Goal: Information Seeking & Learning: Learn about a topic

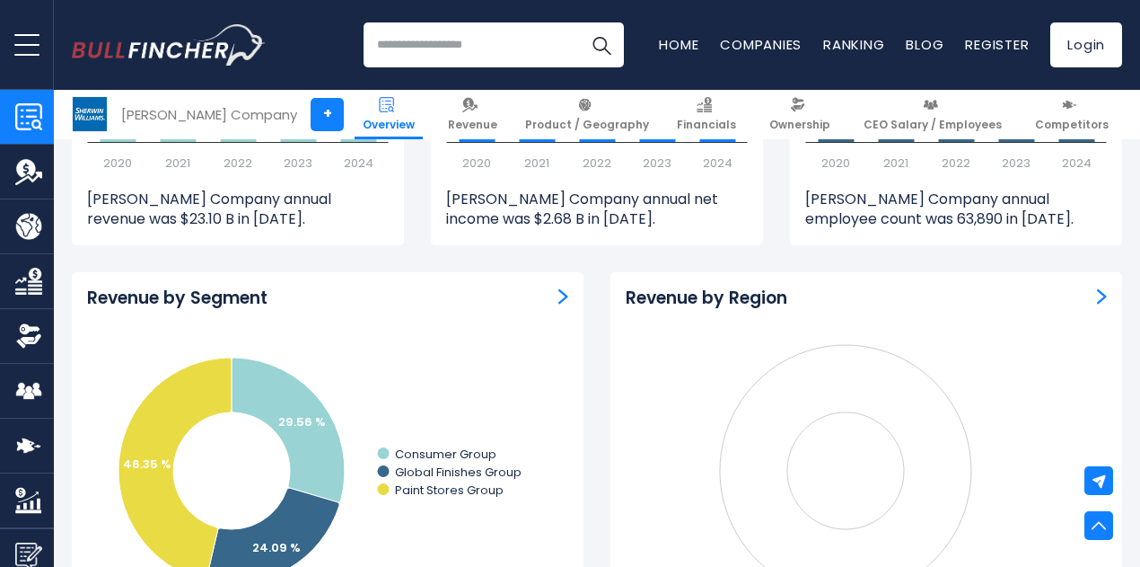
scroll to position [1478, 0]
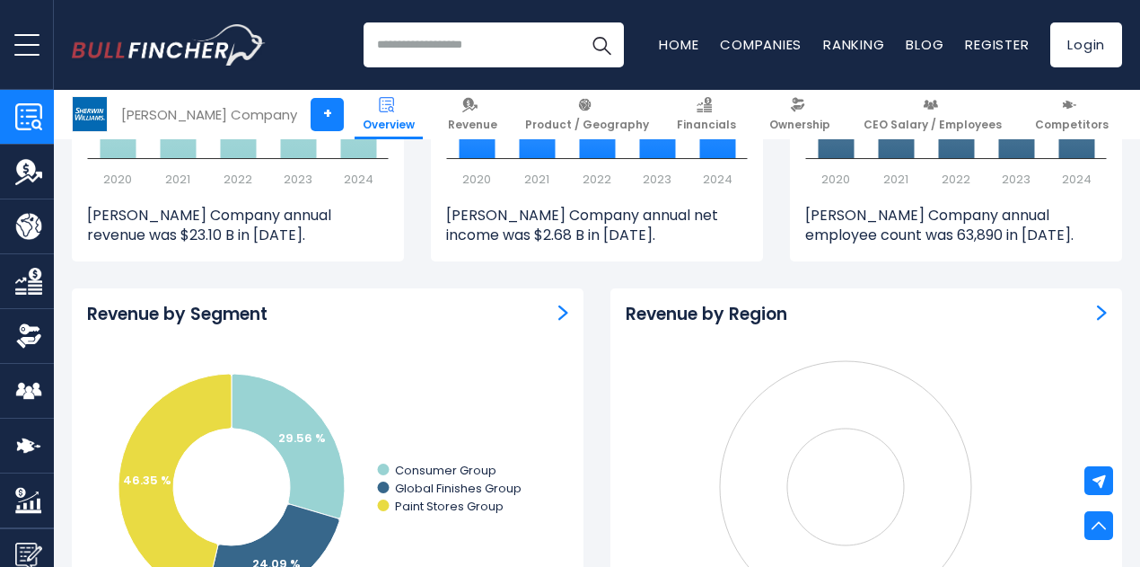
click at [892, 383] on icon "Created with Highcharts 12.1.2" at bounding box center [850, 486] width 449 height 269
click at [1097, 311] on img "Revenue by Region" at bounding box center [1102, 312] width 10 height 16
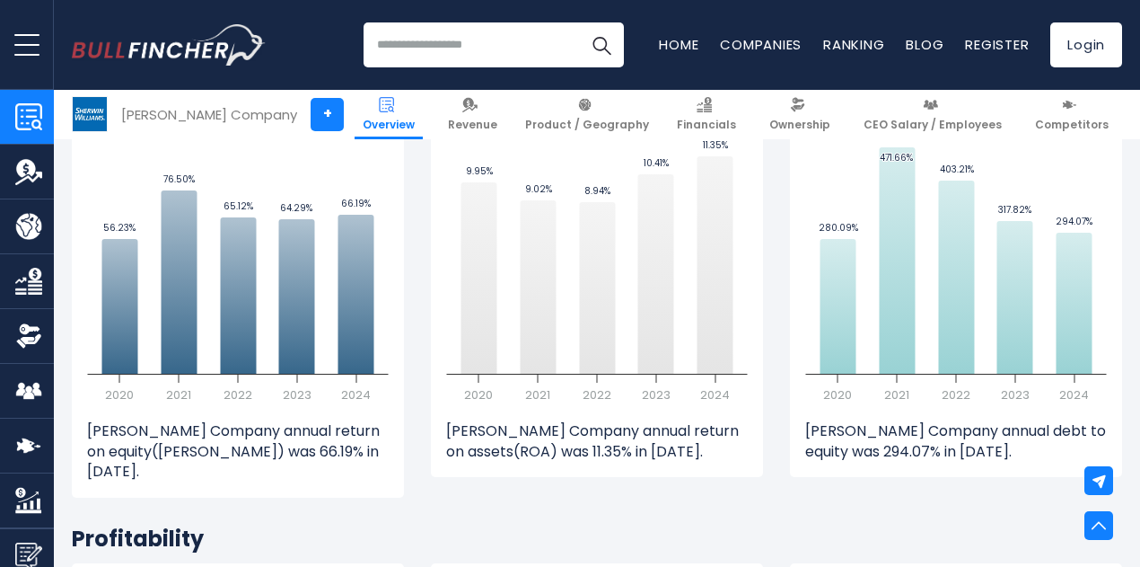
scroll to position [3608, 0]
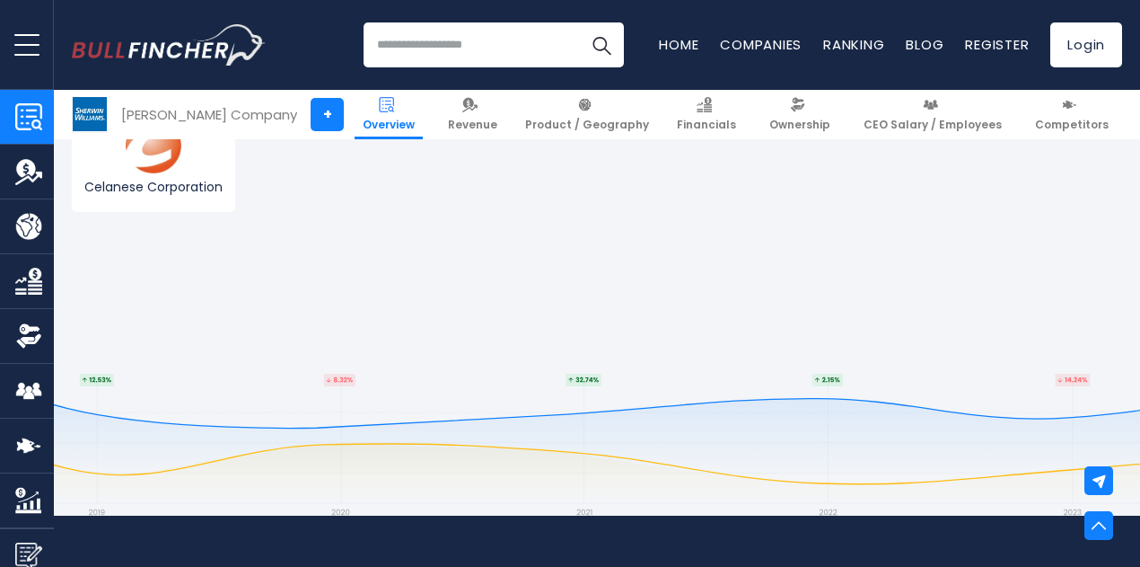
scroll to position [6197, 0]
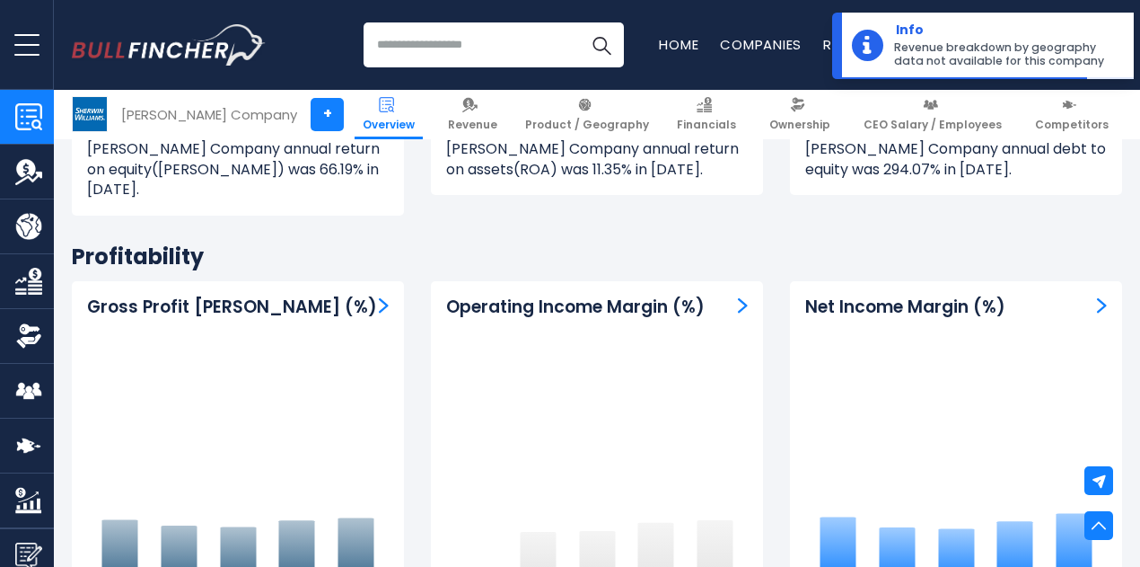
scroll to position [3875, 0]
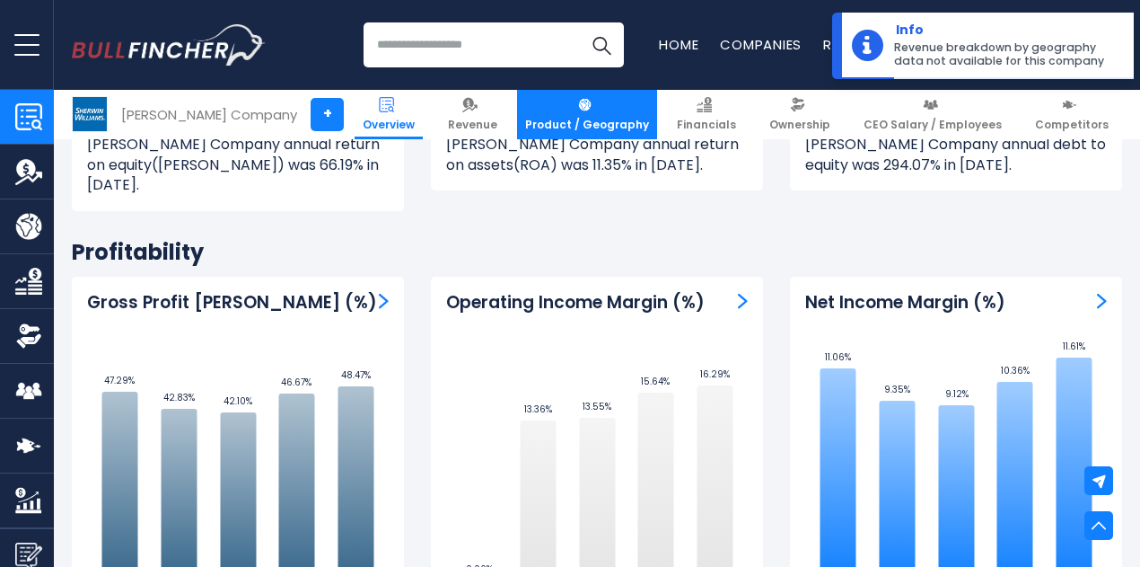
click at [632, 129] on span "Product / Geography" at bounding box center [587, 125] width 124 height 14
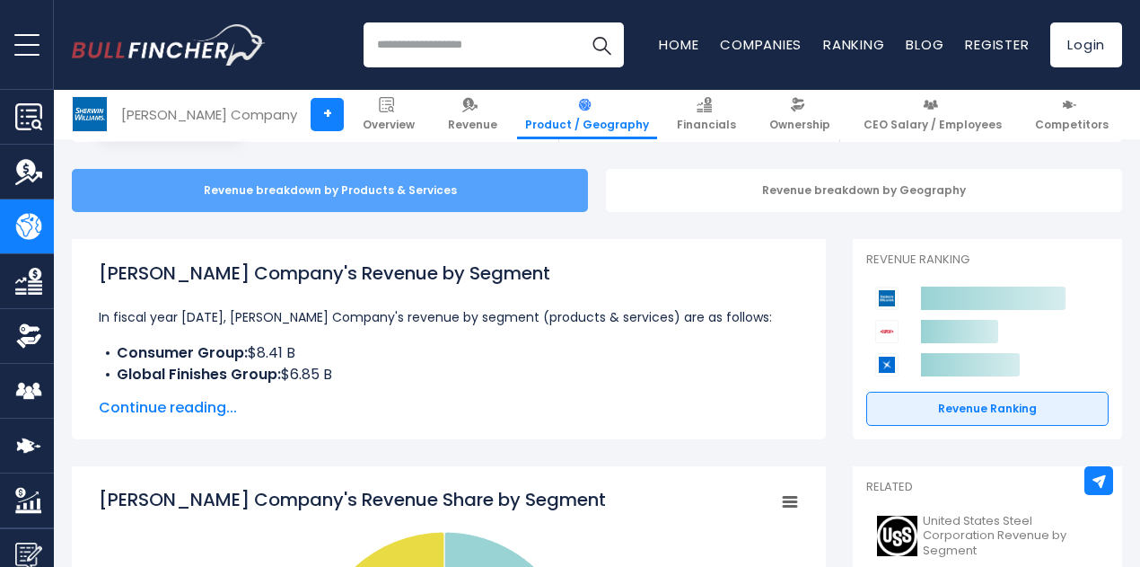
scroll to position [165, 0]
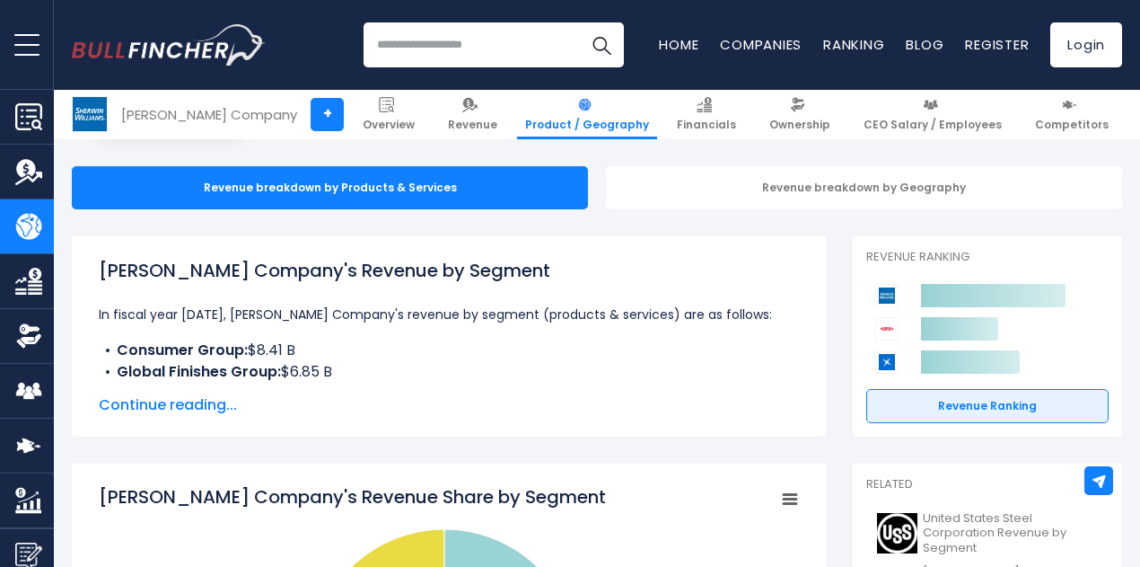
click at [171, 407] on span "Continue reading..." at bounding box center [449, 405] width 700 height 22
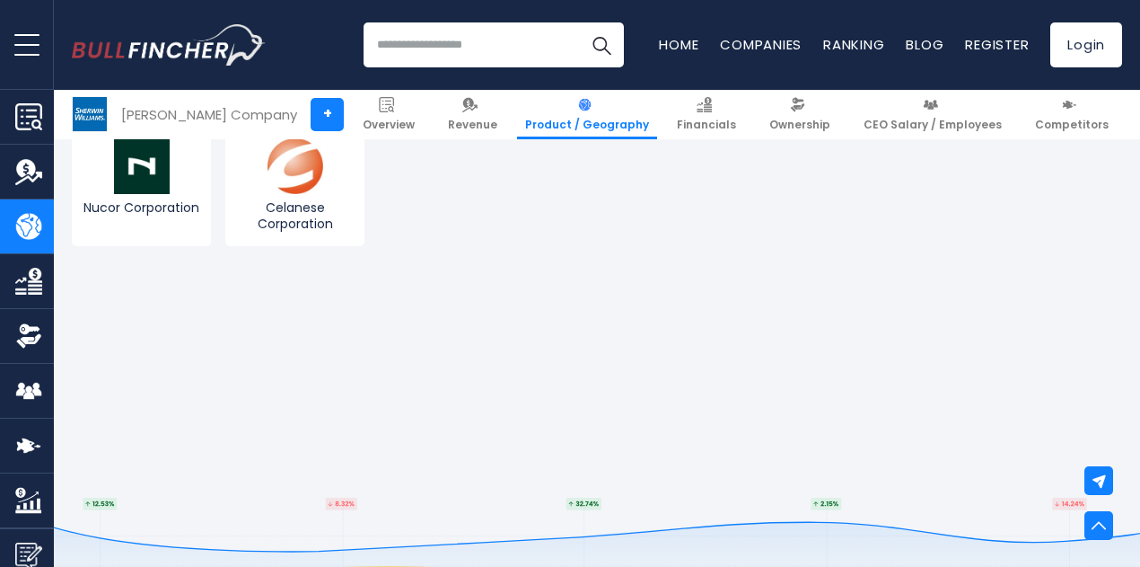
scroll to position [3799, 0]
